Goal: Information Seeking & Learning: Find specific page/section

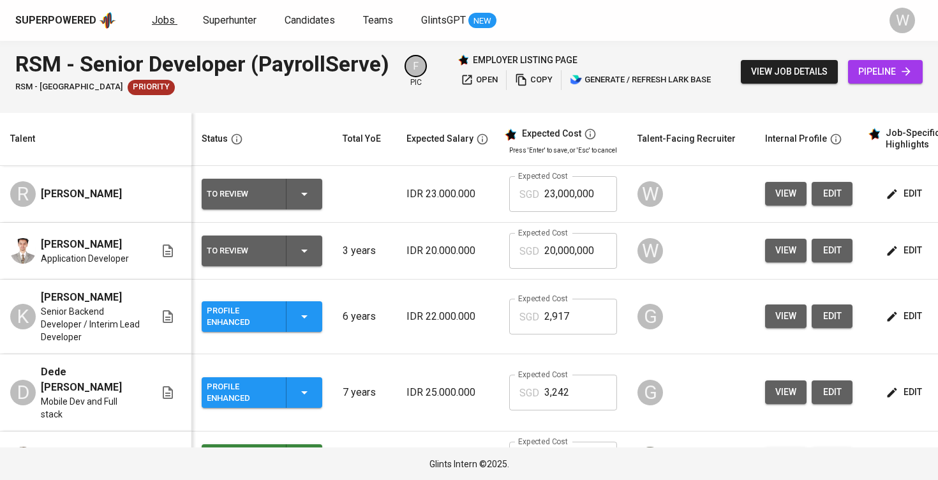
click at [156, 13] on link "Jobs" at bounding box center [165, 21] width 26 height 16
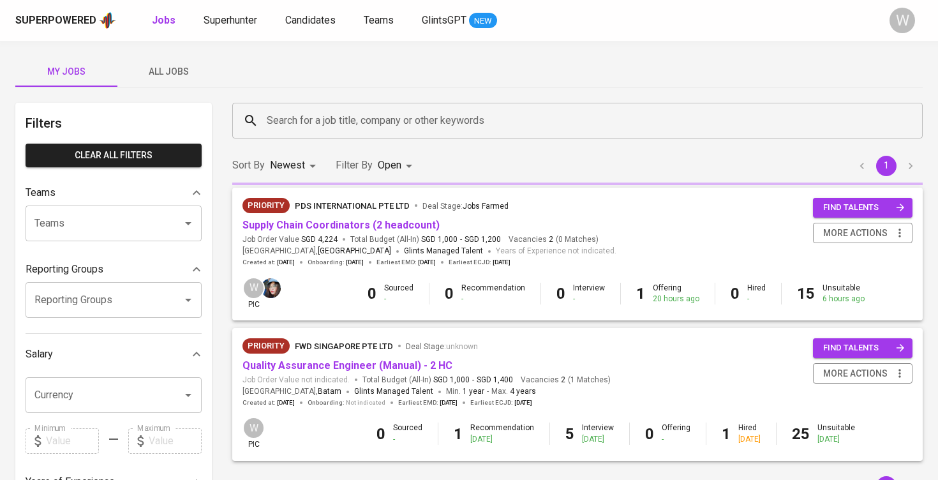
click at [172, 77] on span "All Jobs" at bounding box center [168, 72] width 87 height 16
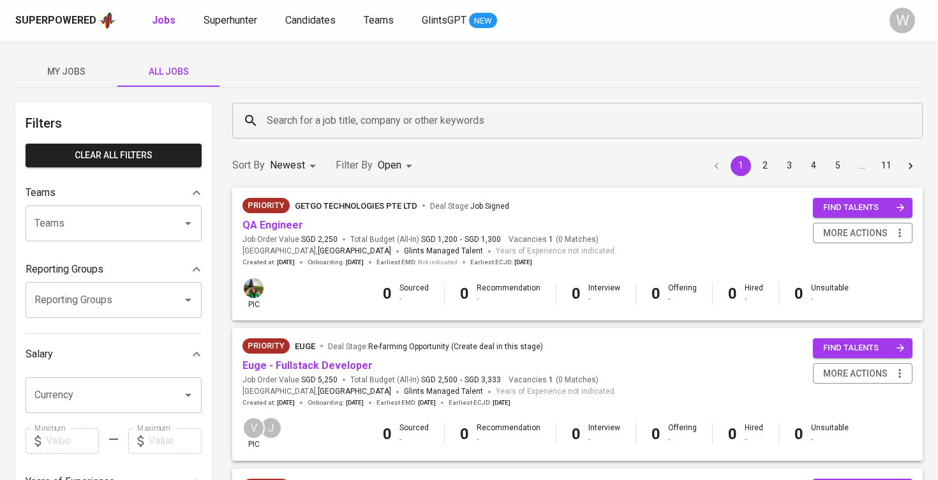
click at [294, 133] on div "Search for a job title, company or other keywords" at bounding box center [577, 121] width 691 height 36
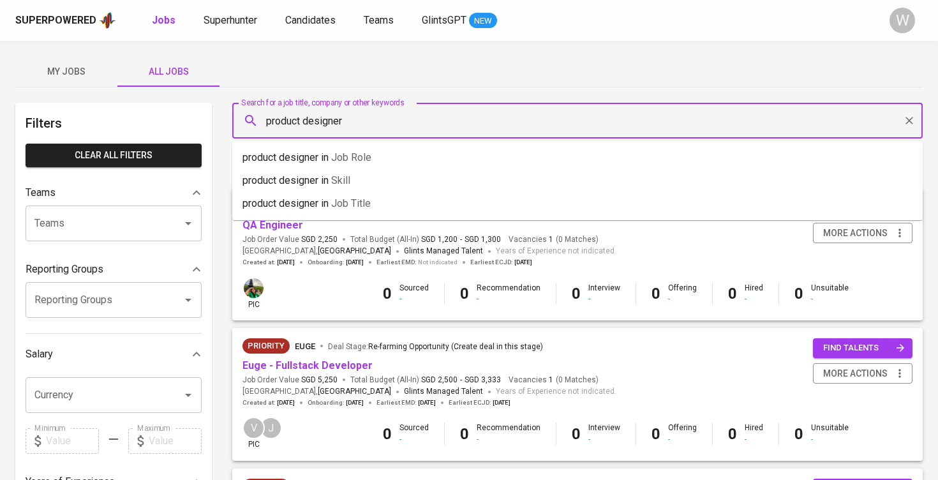
type input "product designer"
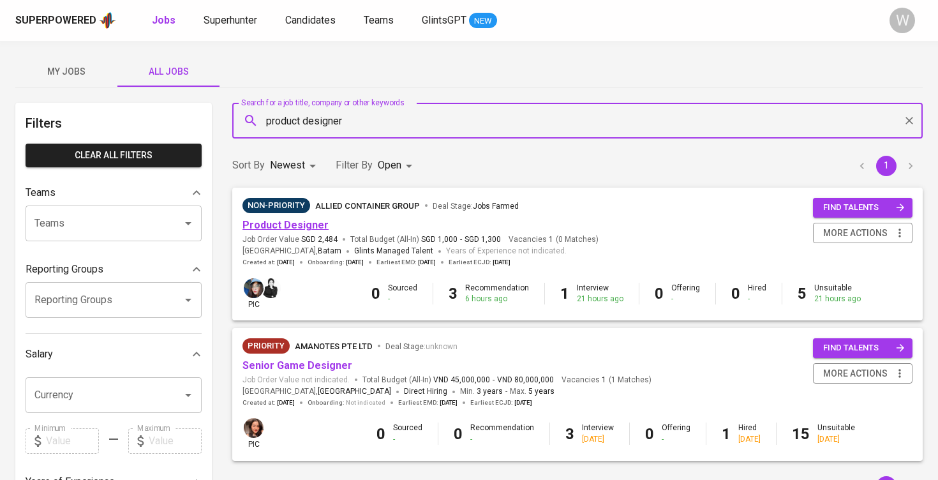
click at [303, 227] on link "Product Designer" at bounding box center [286, 225] width 86 height 12
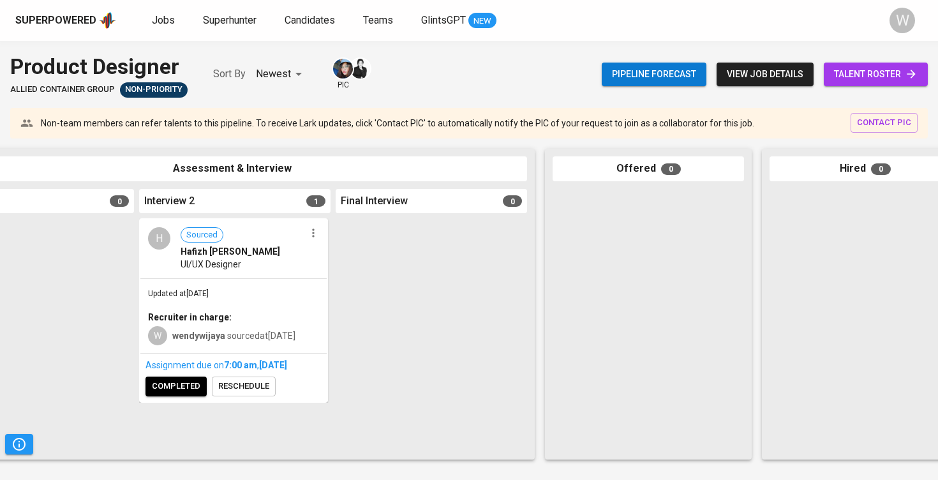
scroll to position [0, 541]
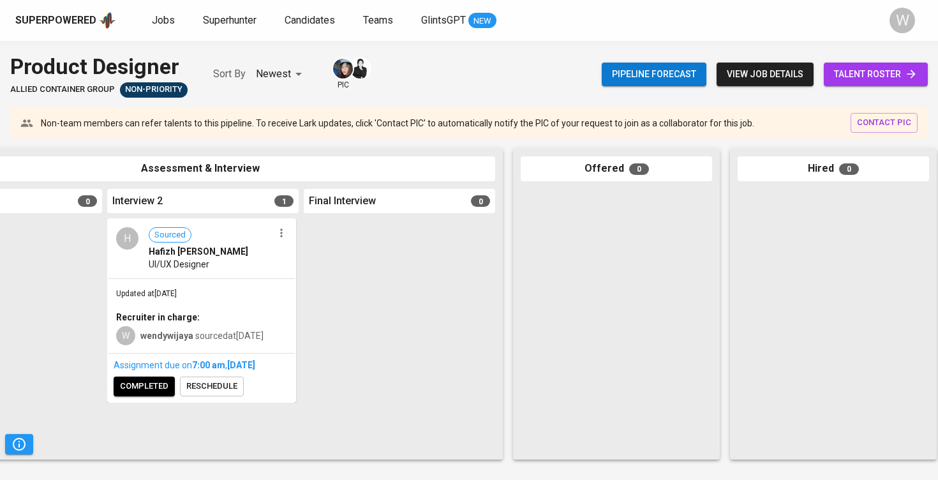
click at [861, 80] on span "talent roster" at bounding box center [876, 74] width 84 height 16
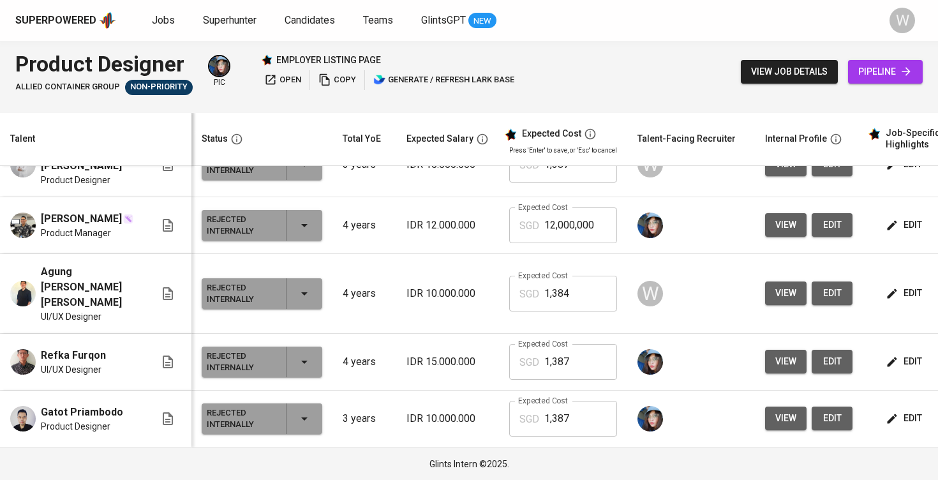
scroll to position [758, 0]
click at [209, 16] on span "Superhunter" at bounding box center [230, 20] width 54 height 12
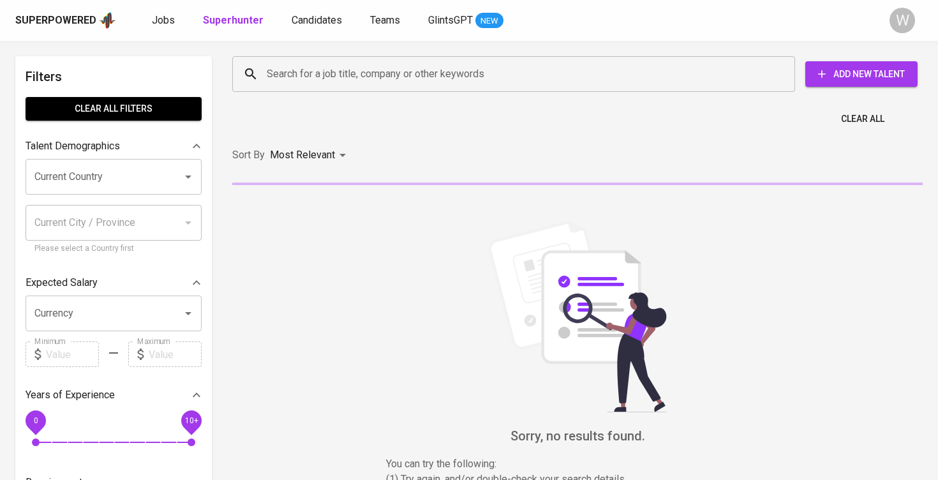
click at [262, 73] on div "Search for a job title, company or other keywords" at bounding box center [513, 74] width 563 height 36
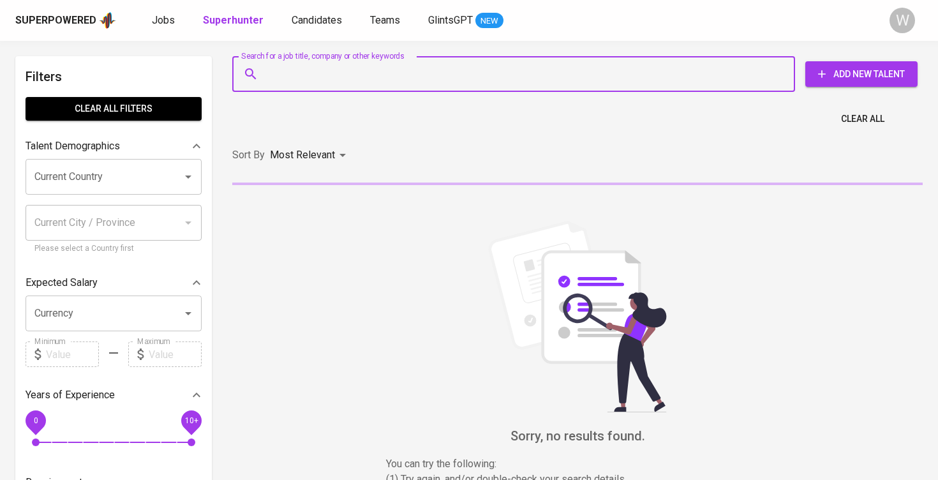
paste input "abdoelaziez18@gmail.co"
type input "abdoelaziez18@gmail.co"
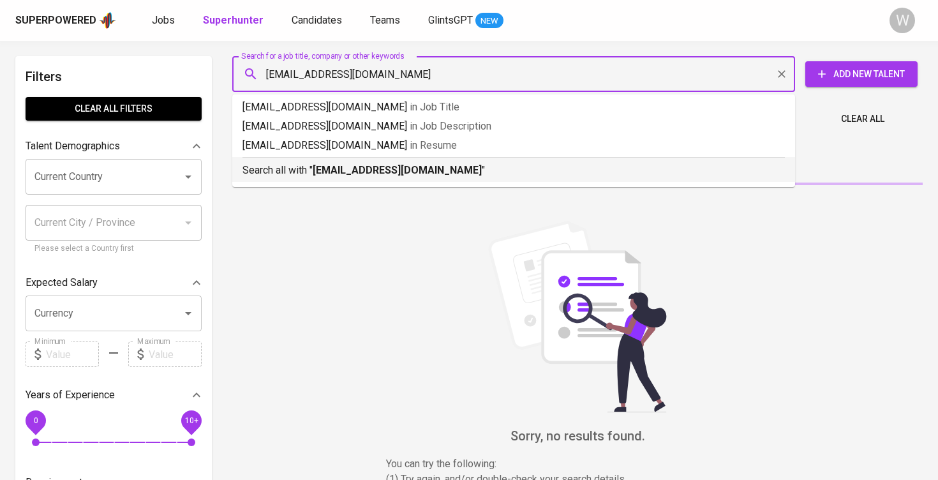
click at [360, 179] on li "Search all with " abdoelaziez18@gmail.co "" at bounding box center [513, 169] width 563 height 25
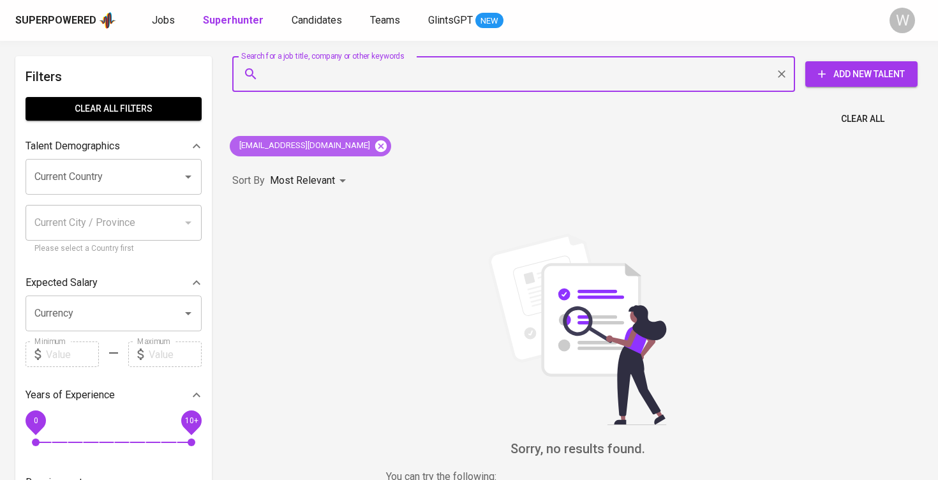
click at [375, 142] on icon at bounding box center [380, 145] width 11 height 11
